Goal: Check status: Check status

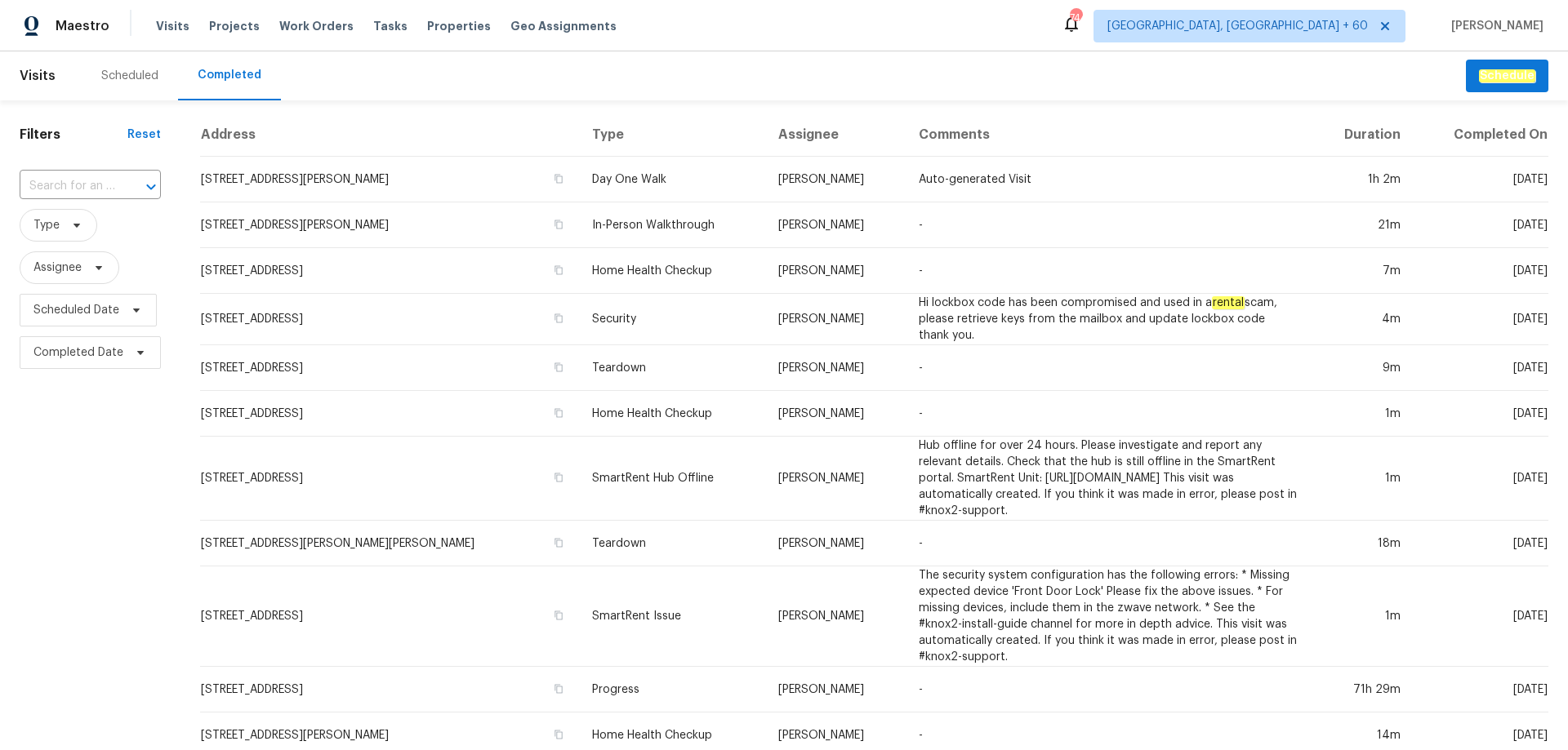
click at [990, 38] on div "Maestro Visits Projects Work Orders Tasks Properties Geo Assignments 744 [GEOGR…" at bounding box center [784, 25] width 1568 height 52
click at [112, 184] on input "text" at bounding box center [67, 186] width 95 height 25
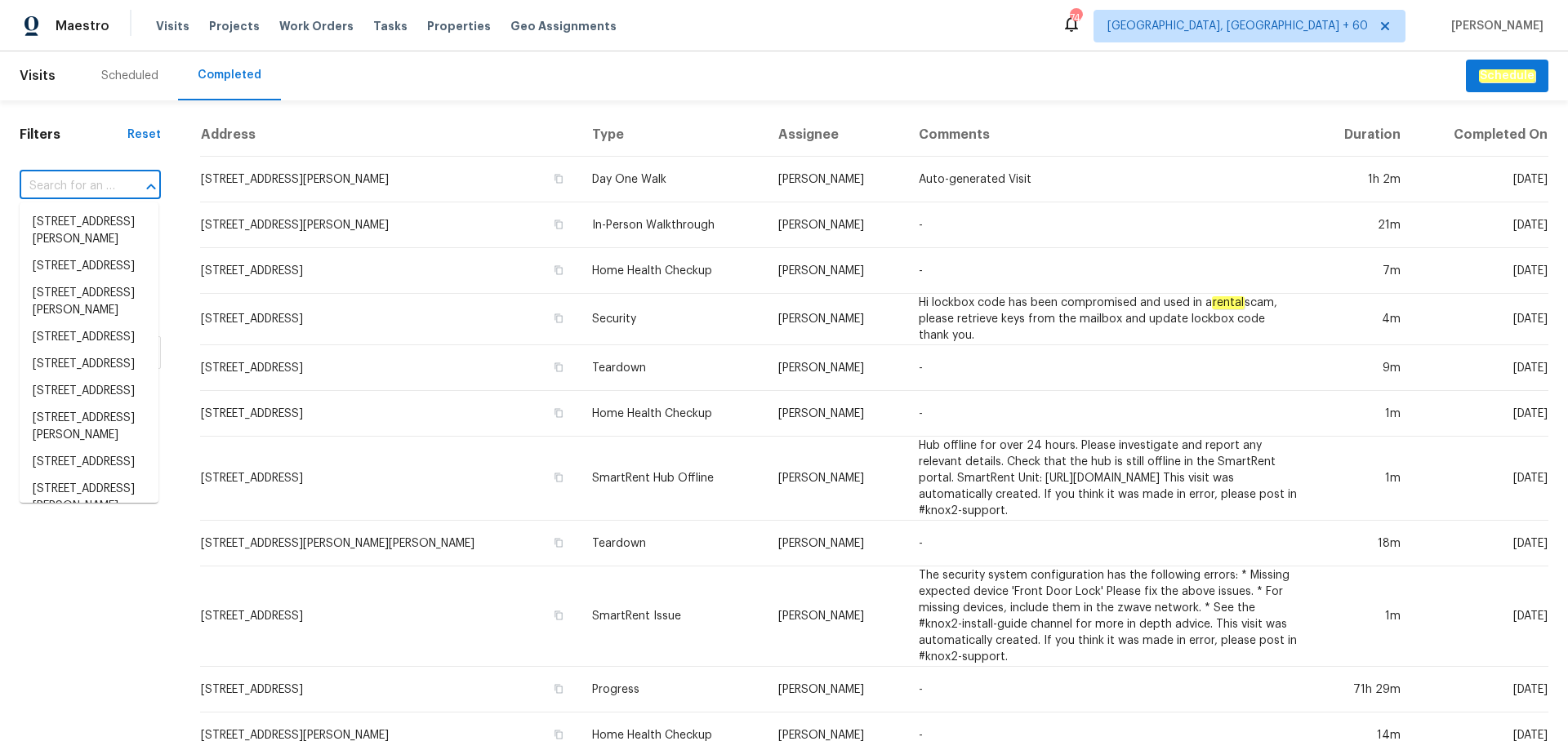
paste input "[STREET_ADDRESS][PERSON_NAME]"
type input "[STREET_ADDRESS][PERSON_NAME]"
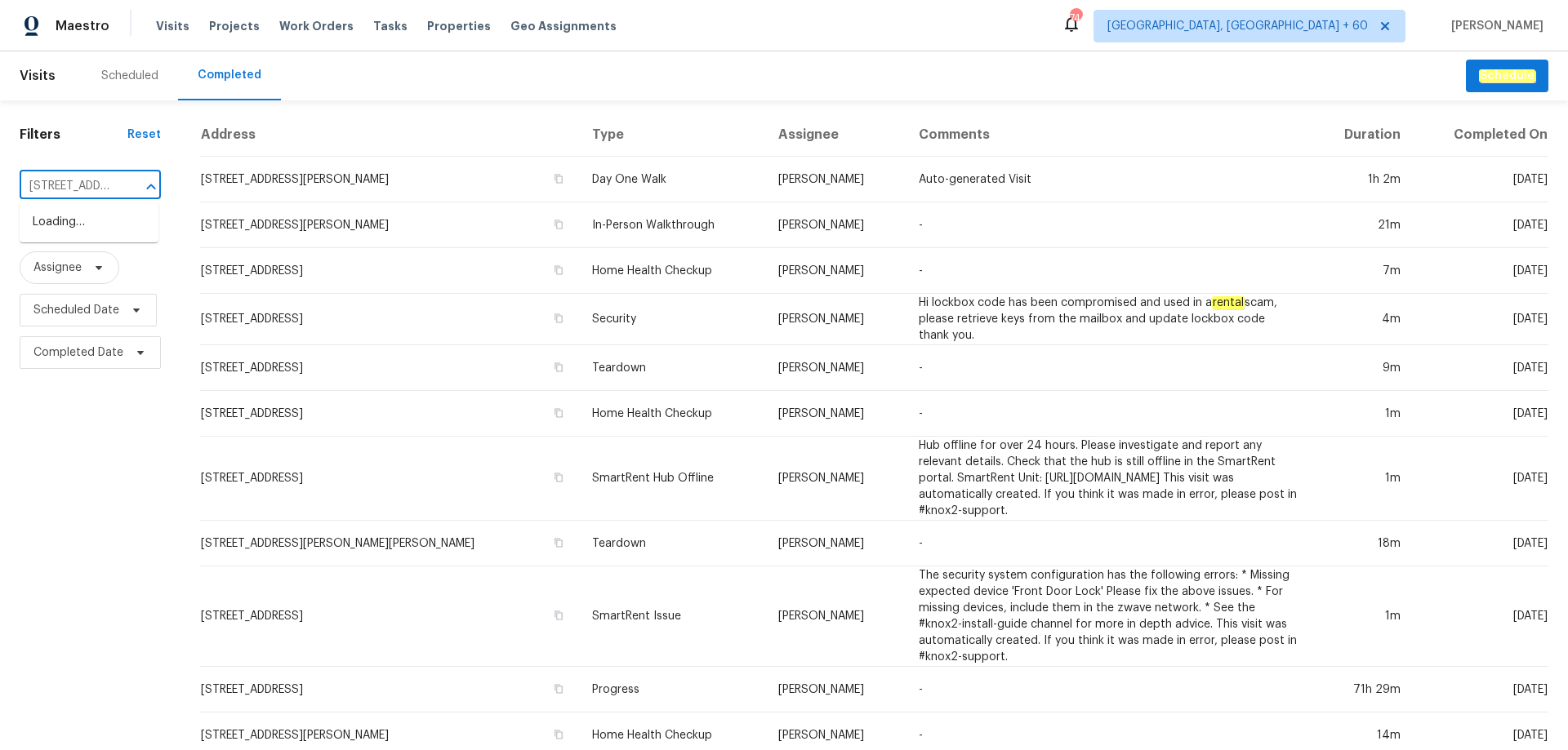
scroll to position [0, 134]
click at [90, 230] on li "[STREET_ADDRESS][PERSON_NAME]" at bounding box center [89, 231] width 139 height 44
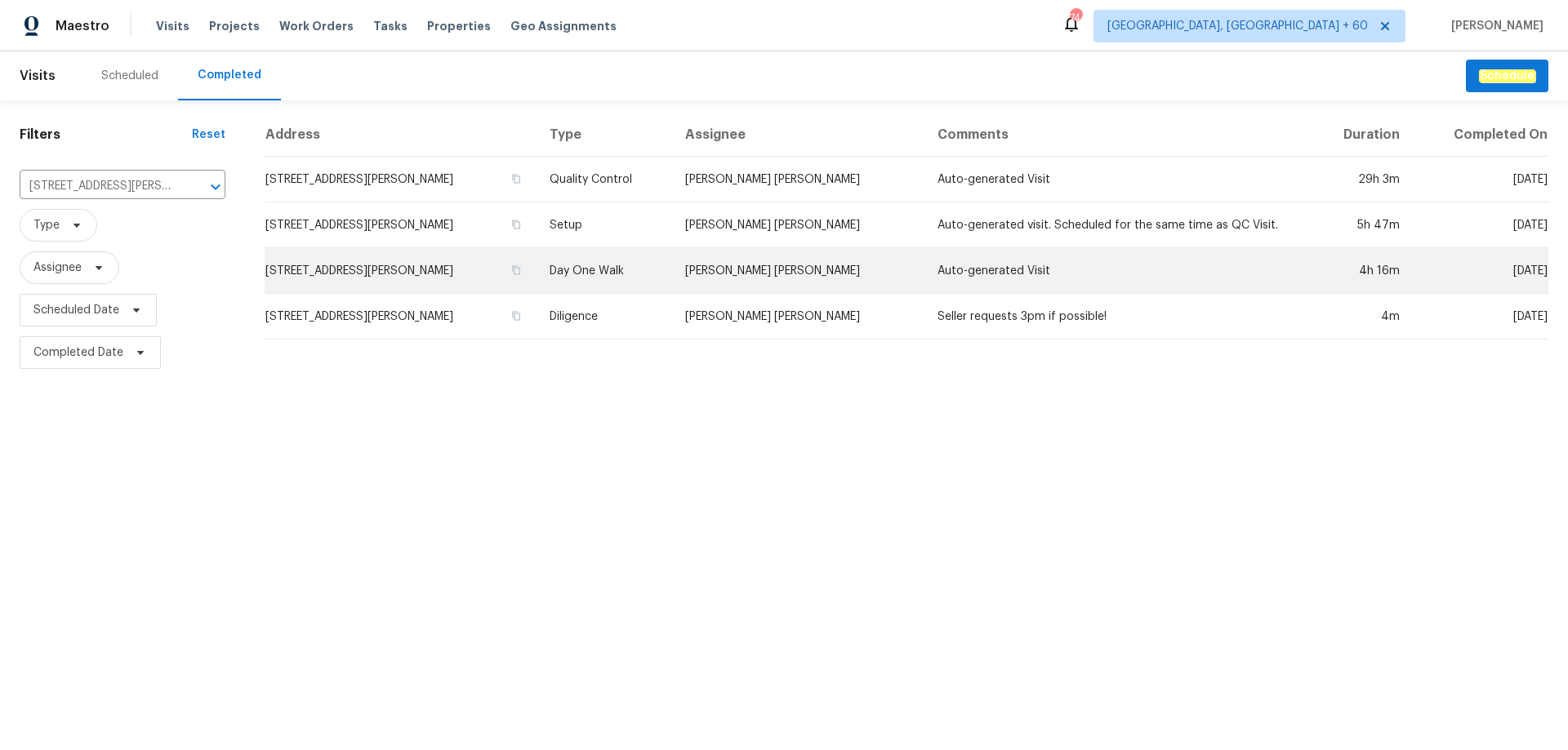
click at [640, 272] on td "Day One Walk" at bounding box center [604, 271] width 136 height 46
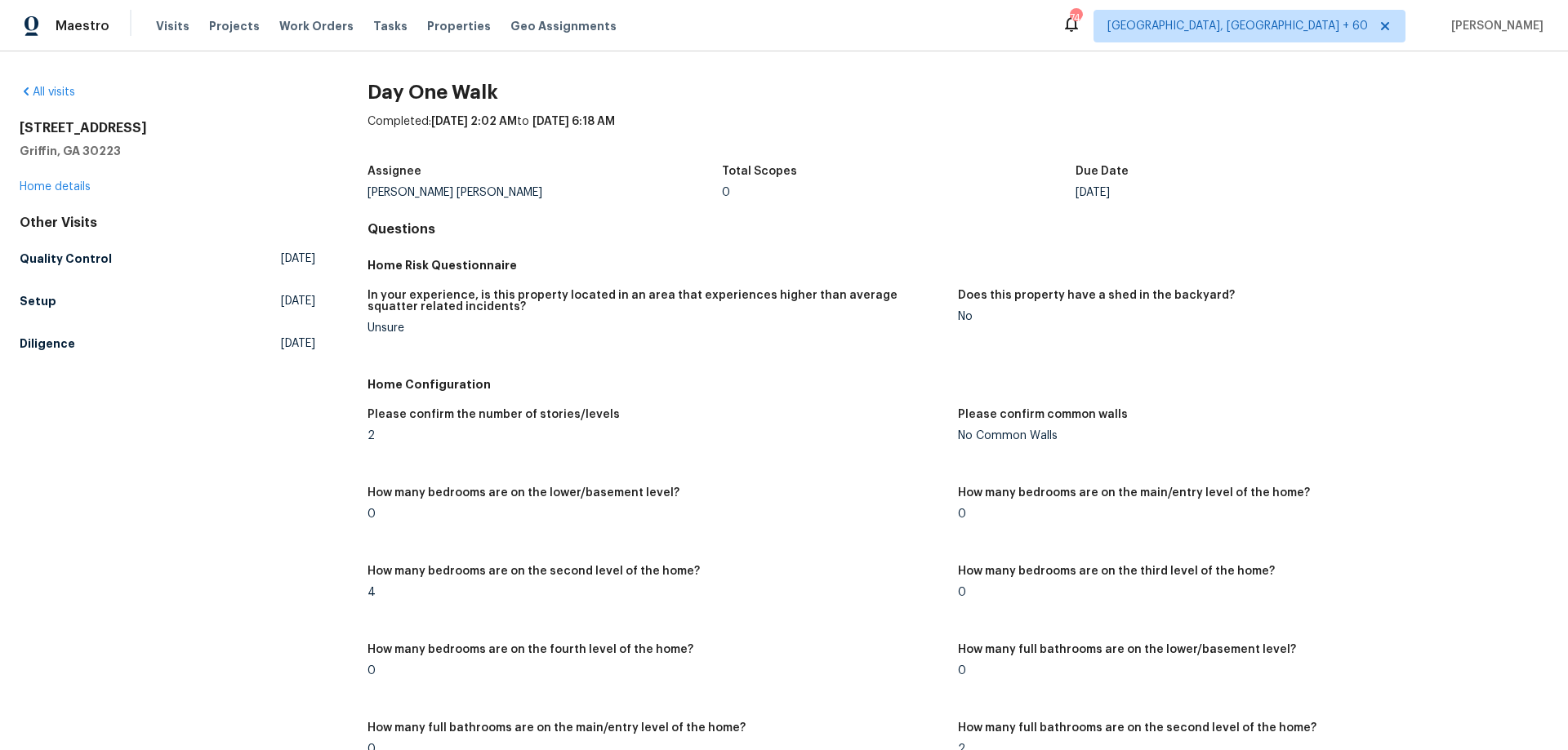
scroll to position [2185, 0]
